Goal: Information Seeking & Learning: Check status

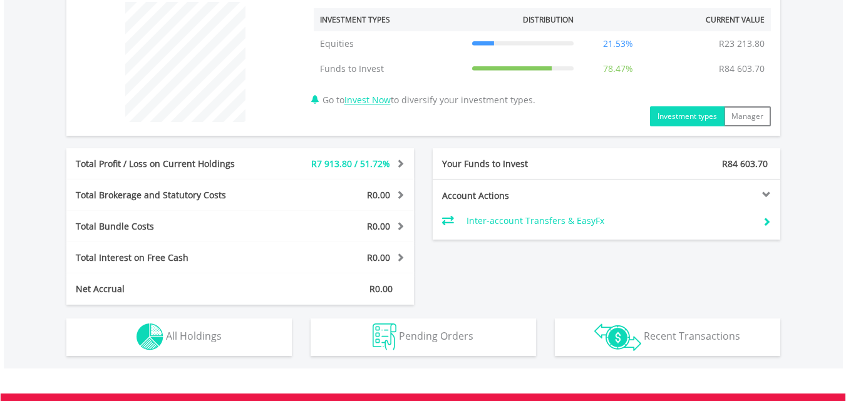
scroll to position [478, 0]
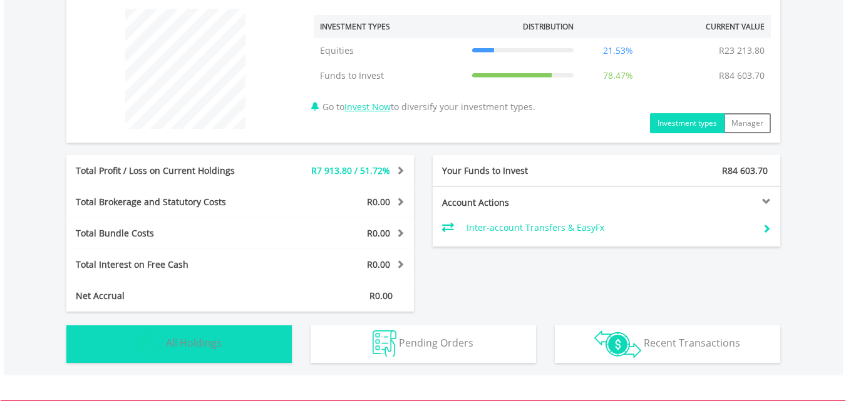
click at [199, 349] on span "All Holdings" at bounding box center [194, 343] width 56 height 14
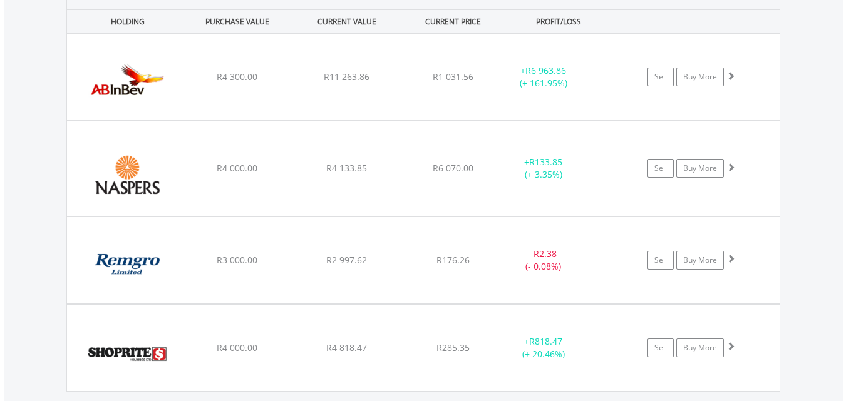
scroll to position [909, 0]
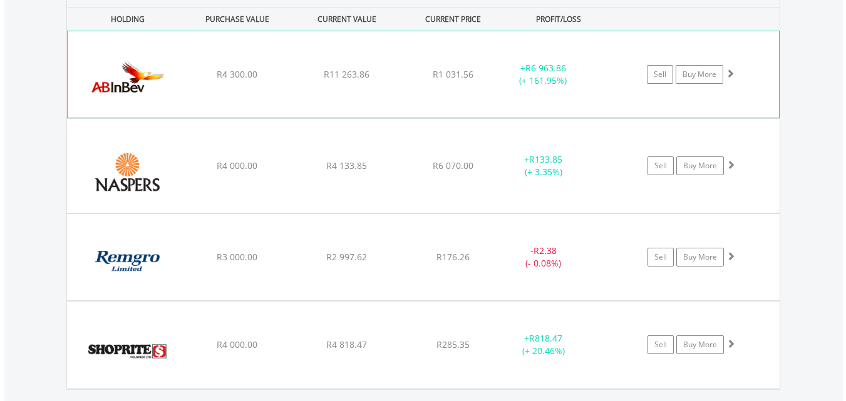
click at [582, 85] on div "+ R6 963.86 (+ 161.95%)" at bounding box center [543, 74] width 94 height 25
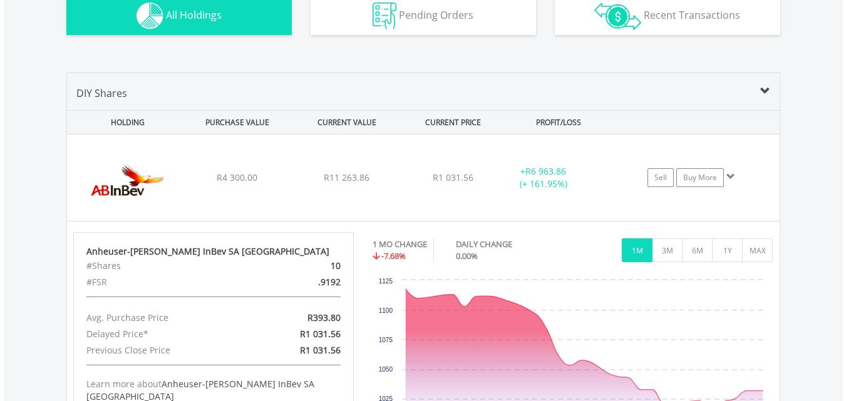
scroll to position [800, 0]
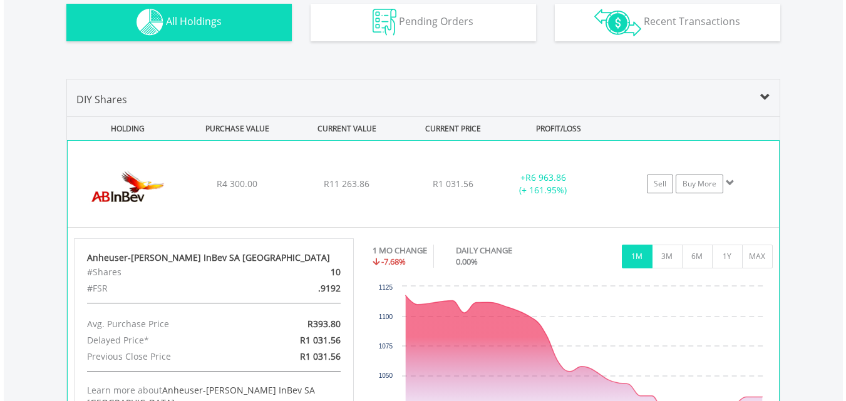
click at [729, 180] on span at bounding box center [730, 182] width 9 height 9
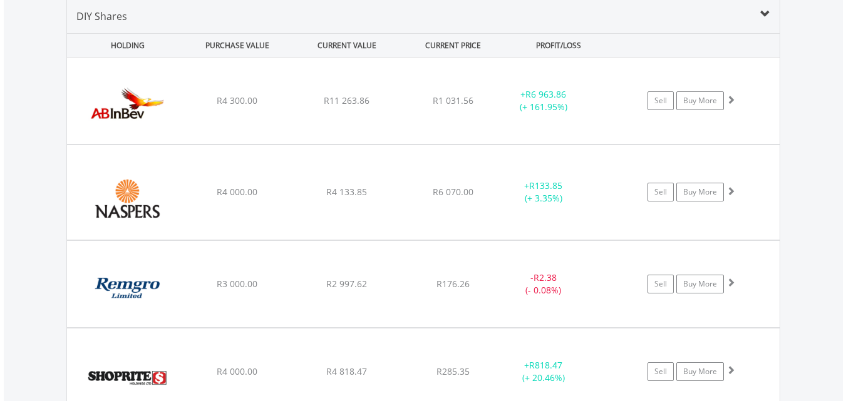
scroll to position [886, 0]
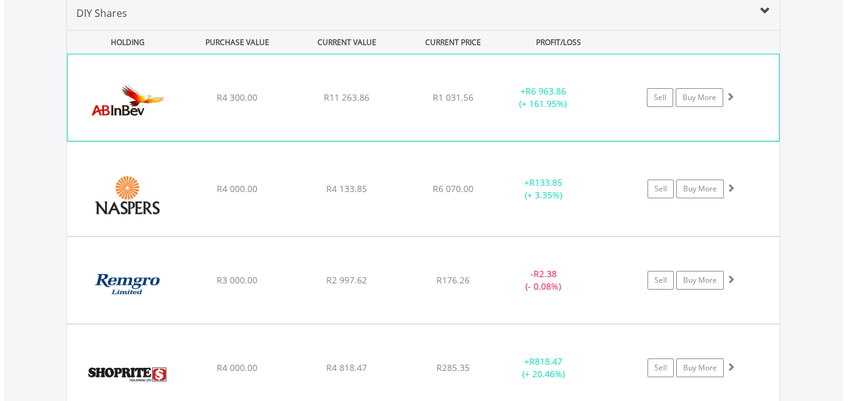
click at [731, 96] on span at bounding box center [730, 96] width 9 height 9
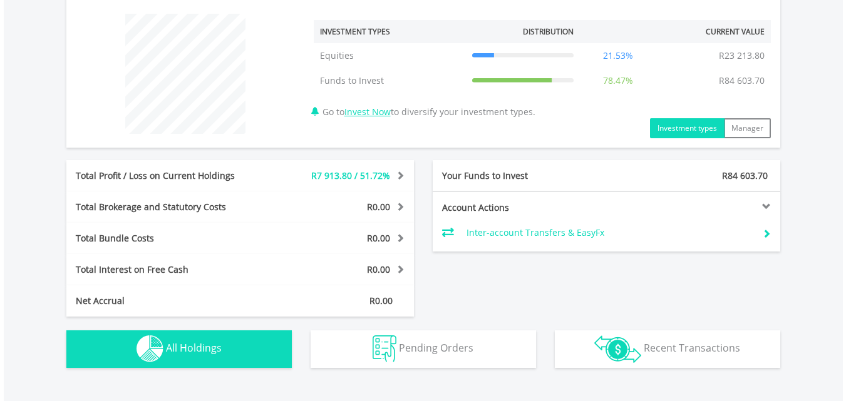
scroll to position [470, 0]
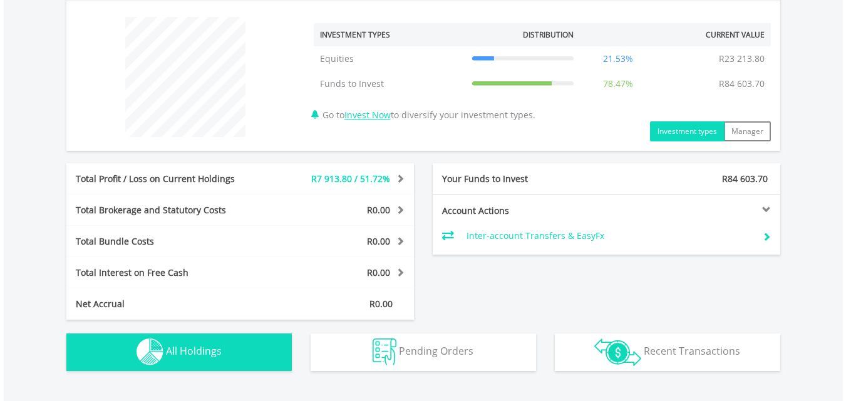
click at [614, 59] on td "21.53%" at bounding box center [618, 58] width 76 height 25
click at [532, 59] on icon at bounding box center [523, 59] width 102 height 0
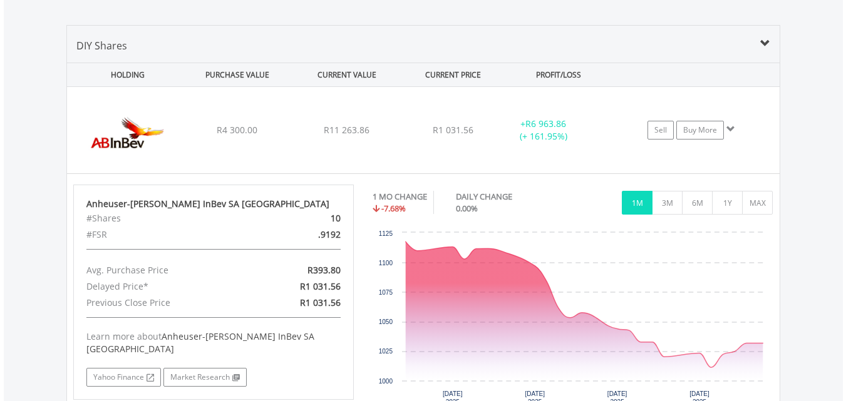
scroll to position [842, 0]
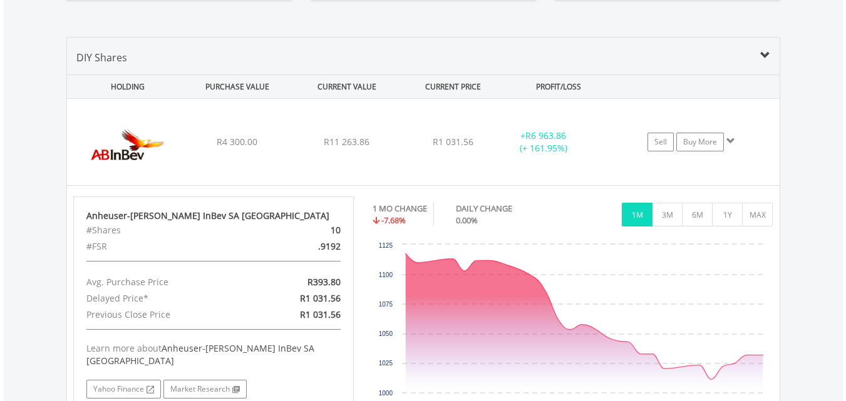
click at [764, 53] on span at bounding box center [765, 56] width 10 height 10
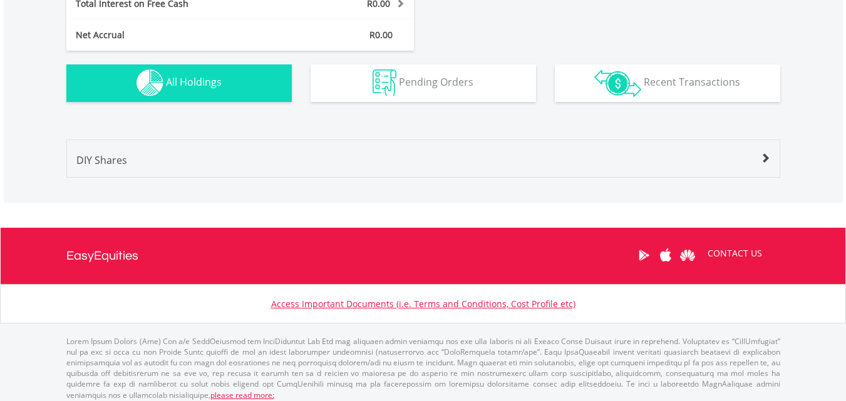
scroll to position [747, 0]
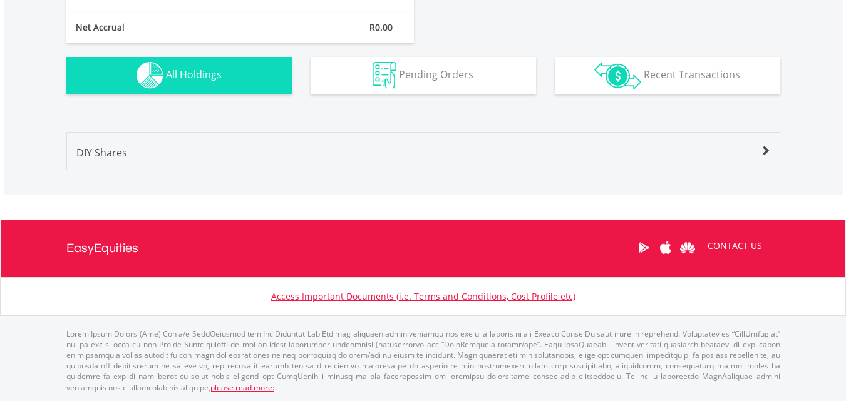
click at [763, 147] on span at bounding box center [765, 151] width 10 height 10
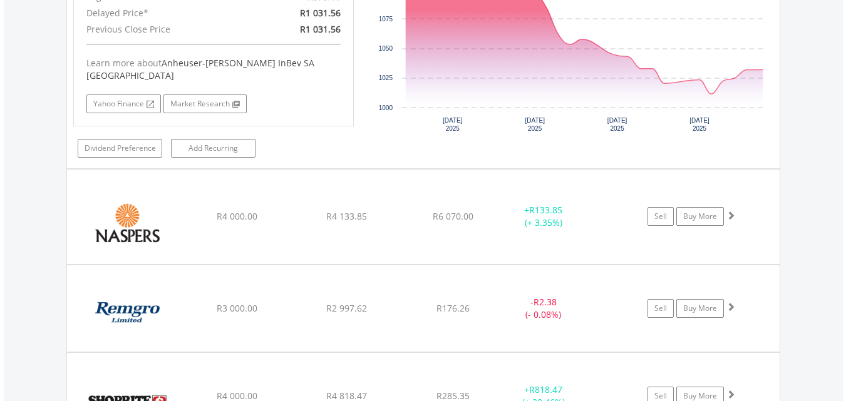
scroll to position [1196, 0]
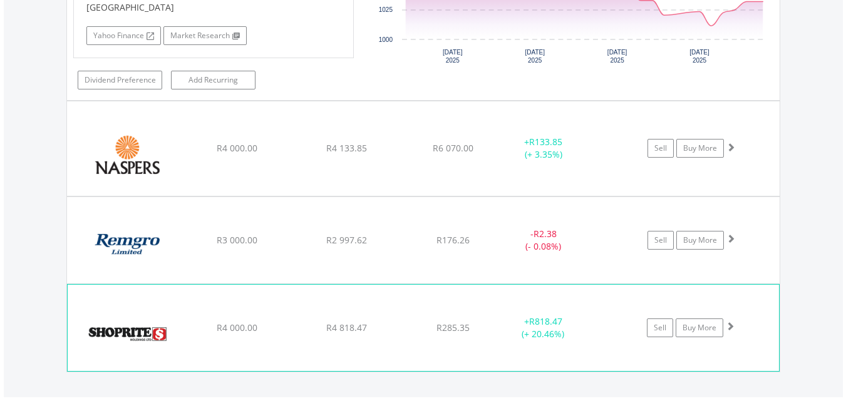
click at [743, 292] on div "﻿ Shoprite Holdings Limited R4 000.00 R4 818.47 R285.35 + R818.47 (+ 20.46%) Se…" at bounding box center [423, 328] width 711 height 86
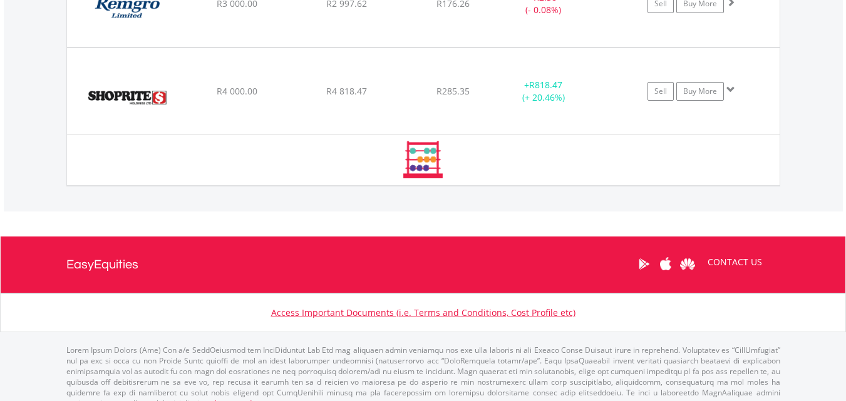
scroll to position [1435, 0]
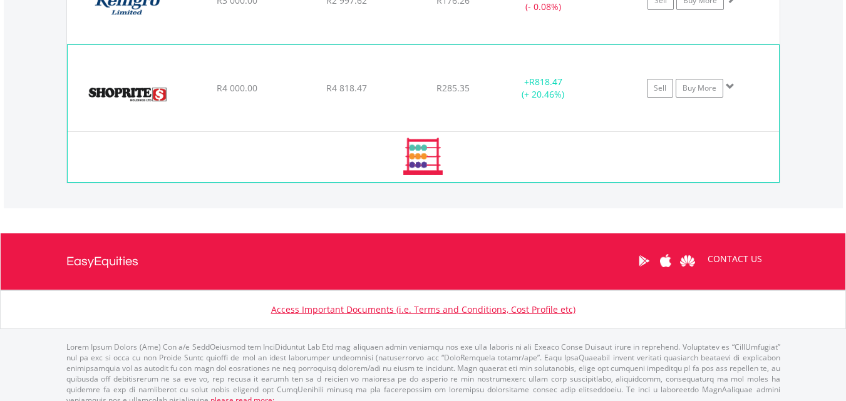
click at [730, 82] on span at bounding box center [730, 86] width 9 height 9
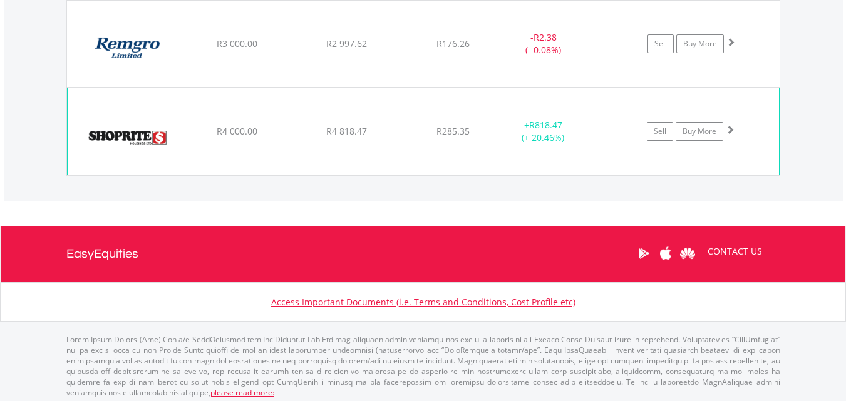
scroll to position [1385, 0]
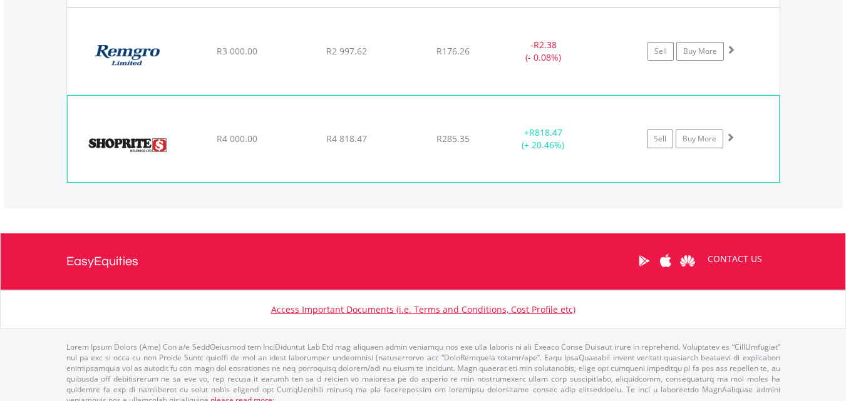
click at [730, 133] on span at bounding box center [730, 137] width 9 height 9
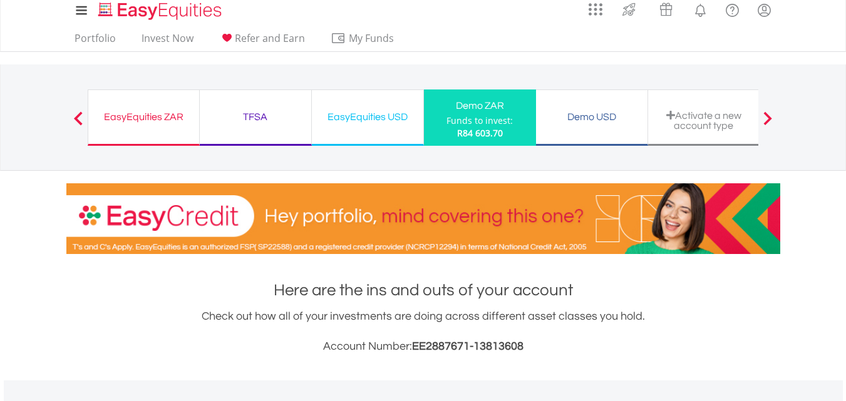
scroll to position [0, 0]
